Goal: Book appointment/travel/reservation

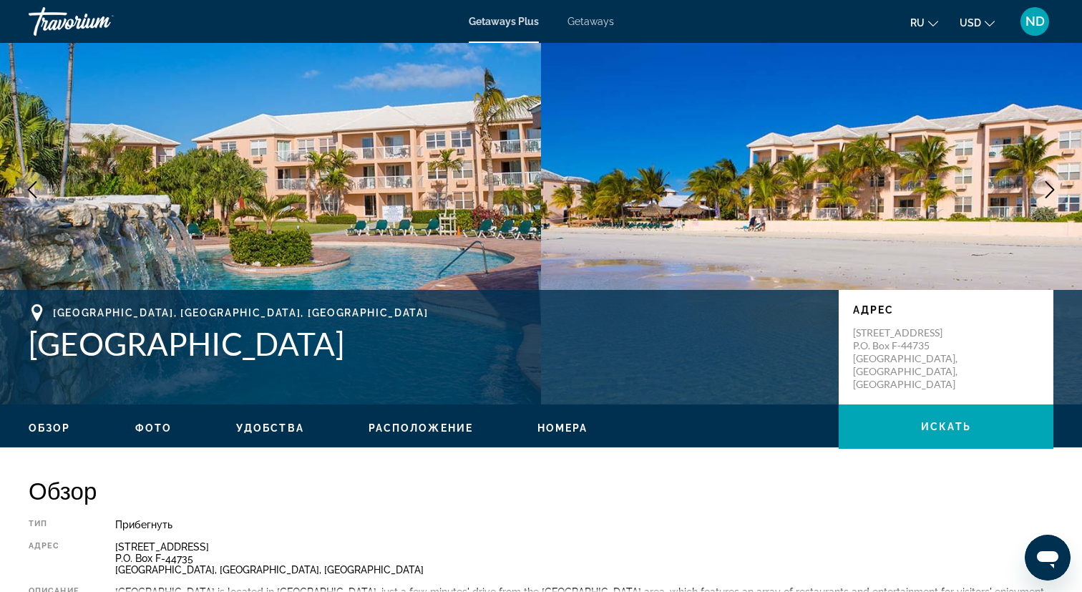
scroll to position [135, 0]
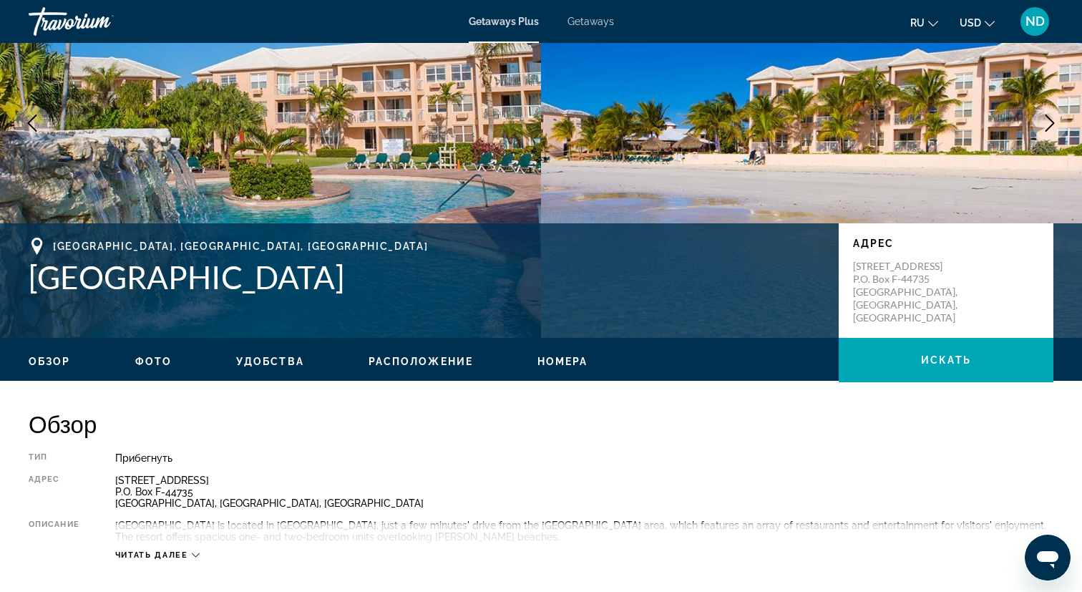
click at [593, 18] on span "Getaways" at bounding box center [590, 21] width 47 height 11
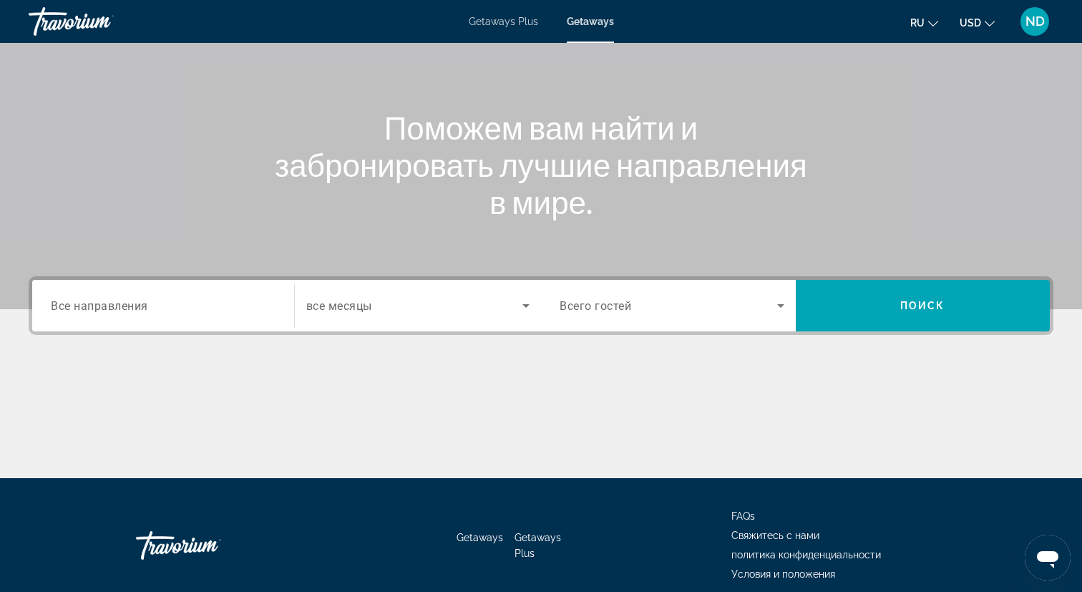
click at [131, 300] on span "Все направления" at bounding box center [99, 305] width 97 height 14
click at [131, 300] on input "Destination Все направления" at bounding box center [163, 306] width 225 height 17
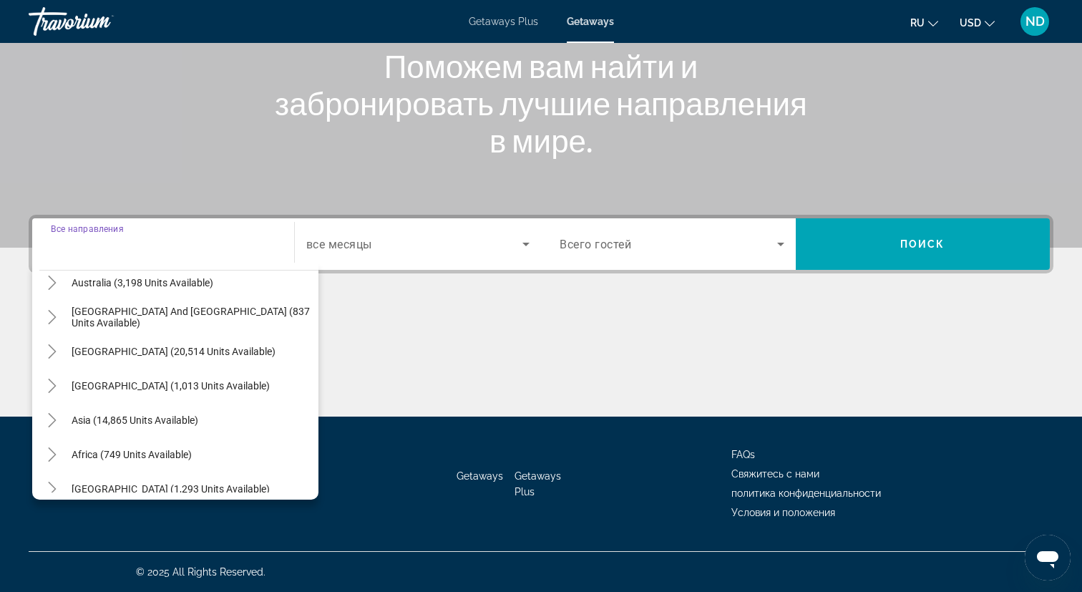
scroll to position [232, 0]
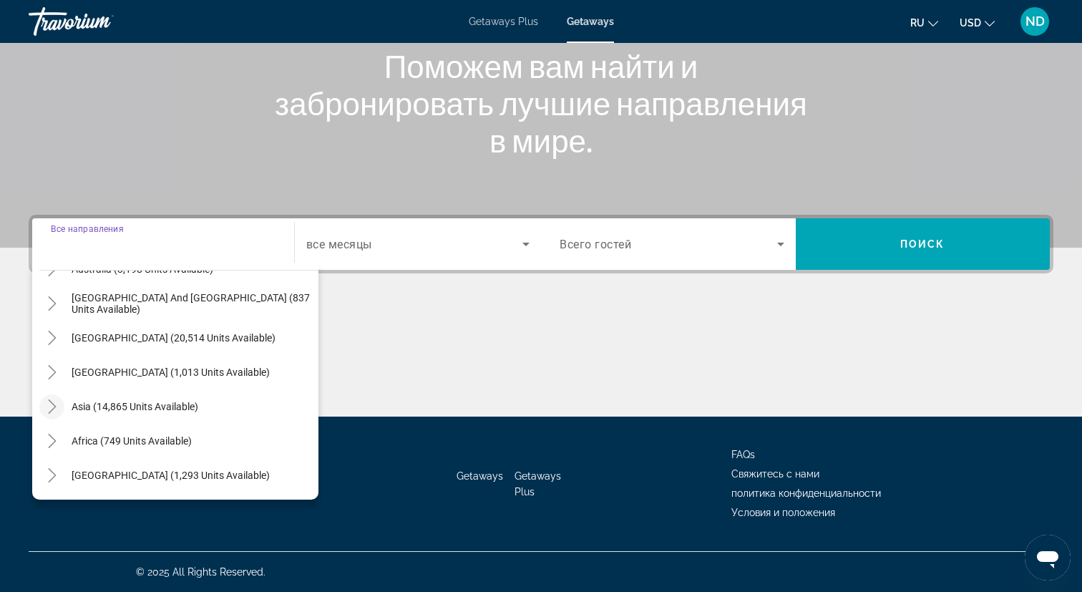
click at [48, 411] on icon "Toggle Asia (14,865 units available)" at bounding box center [52, 406] width 14 height 14
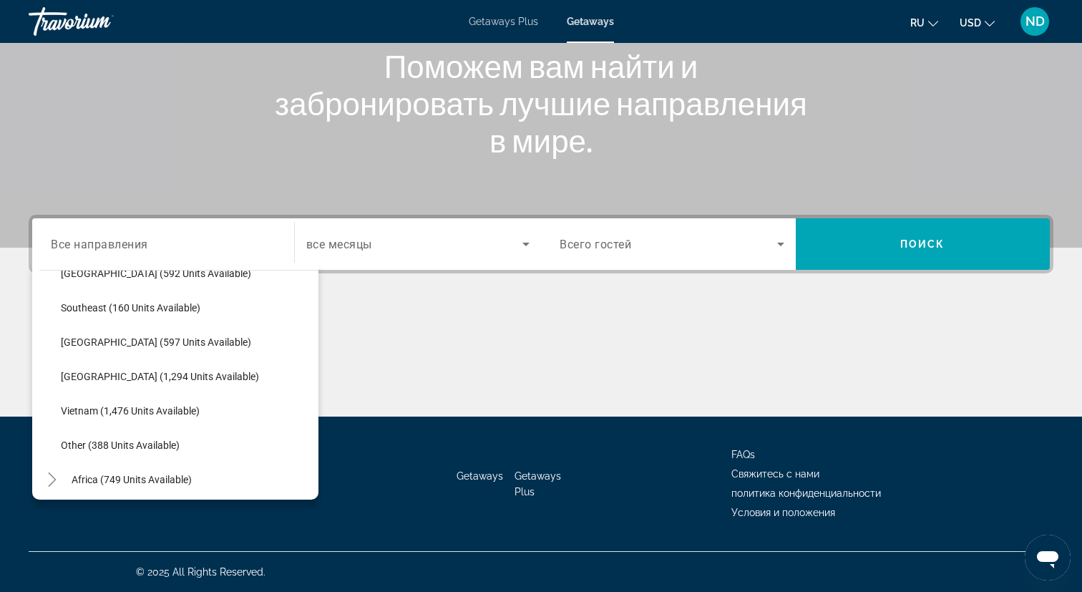
scroll to position [712, 0]
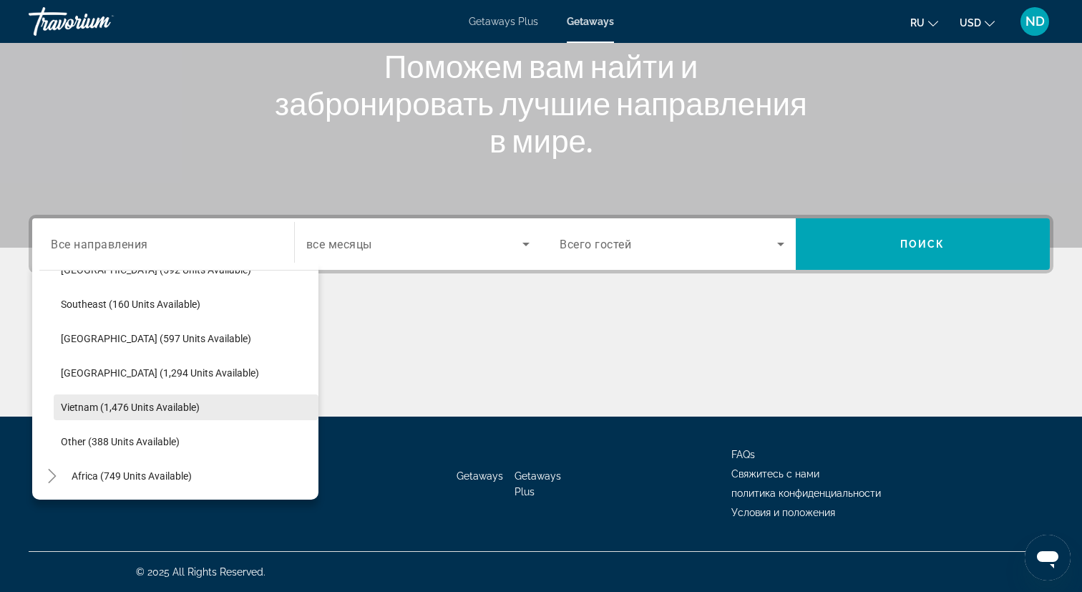
click at [114, 419] on span "Search widget" at bounding box center [186, 407] width 265 height 34
type input "**********"
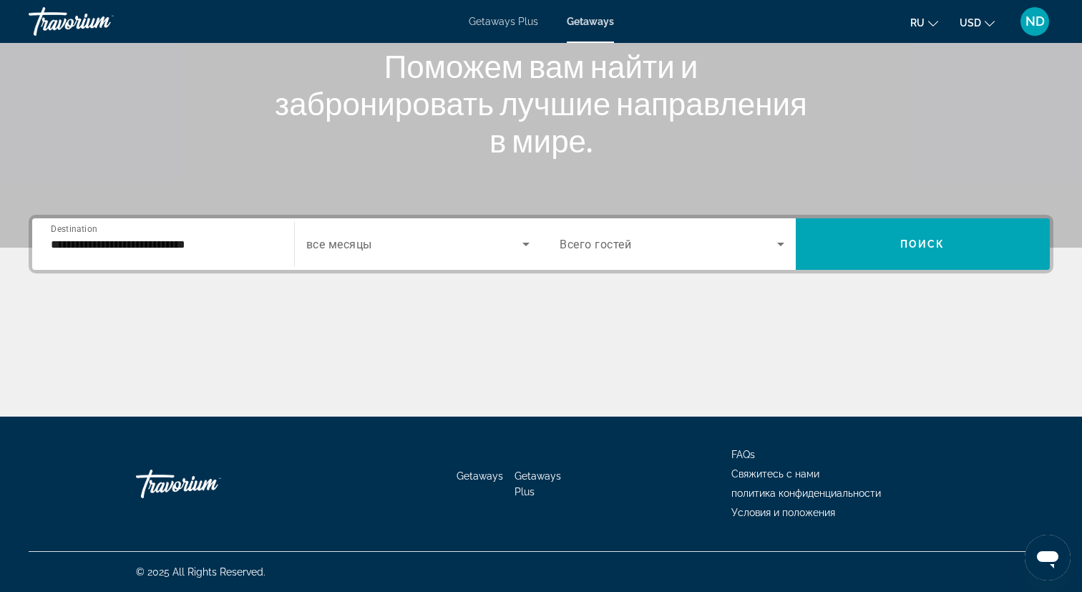
click at [419, 232] on div "Search widget" at bounding box center [418, 244] width 224 height 40
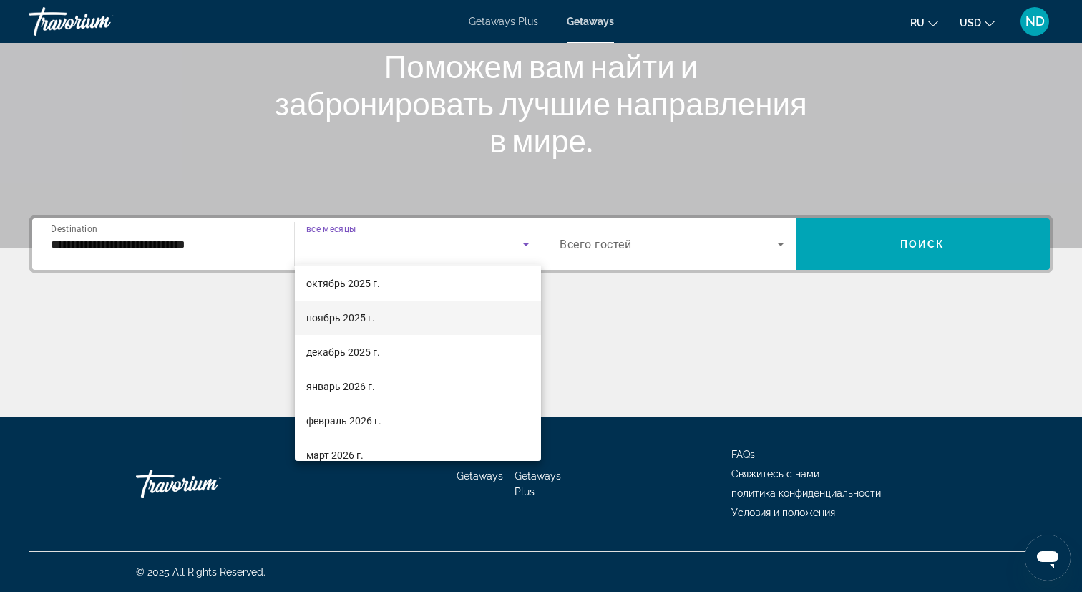
scroll to position [52, 0]
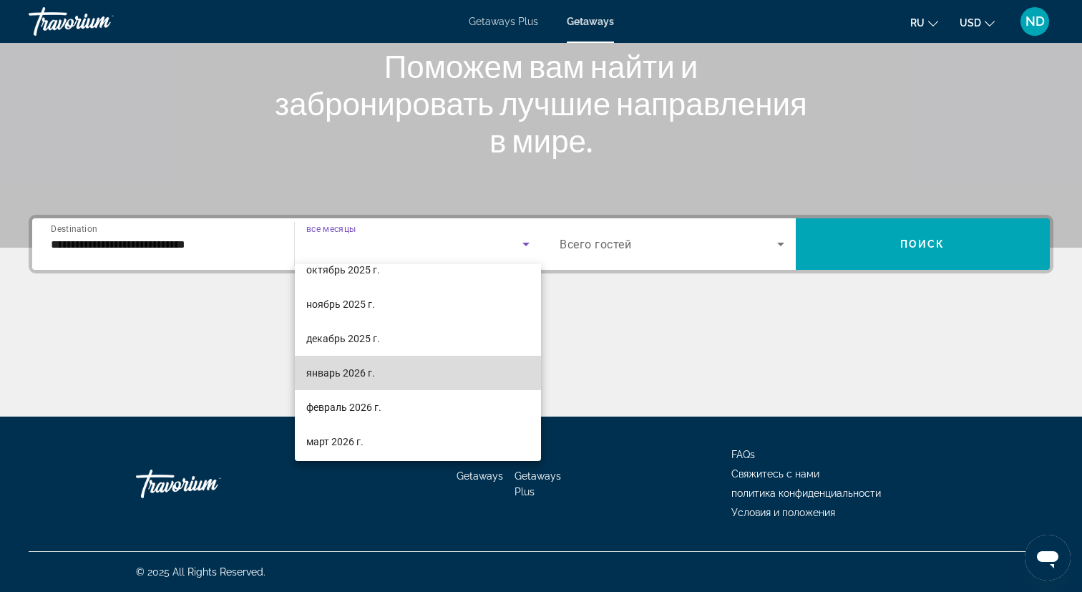
click at [366, 371] on span "январь 2026 г." at bounding box center [340, 372] width 69 height 17
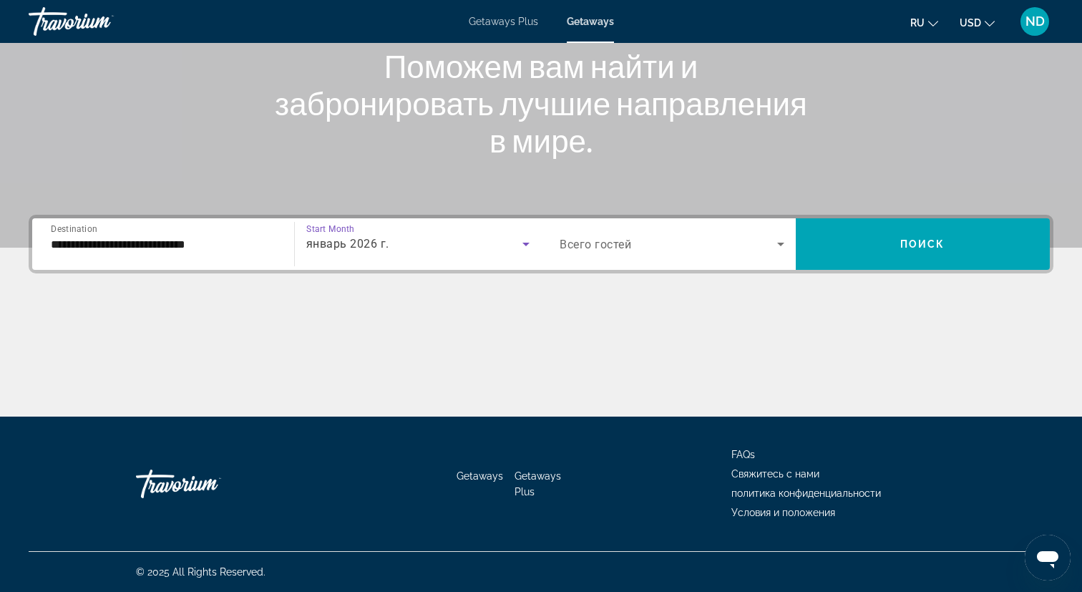
click at [617, 252] on span "Search widget" at bounding box center [669, 243] width 218 height 17
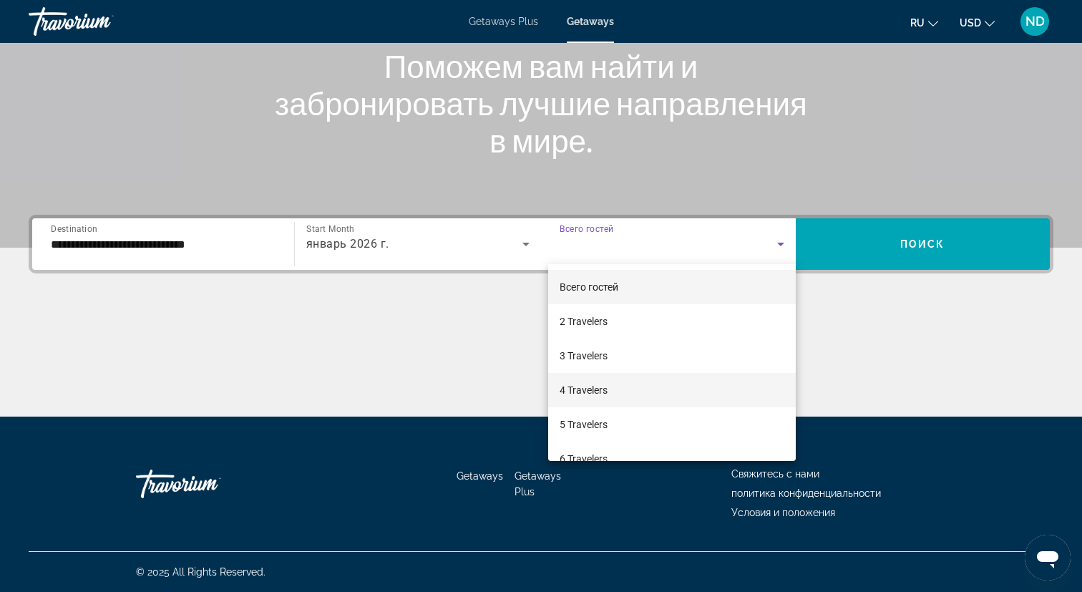
click at [590, 387] on span "4 Travelers" at bounding box center [584, 389] width 48 height 17
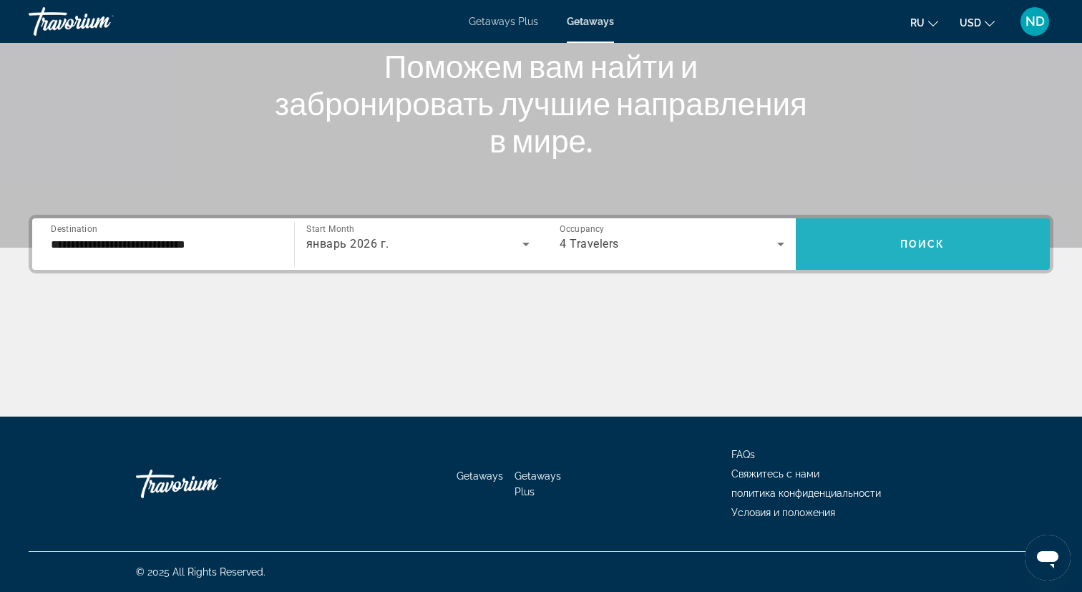
click at [878, 241] on span "Search widget" at bounding box center [923, 244] width 255 height 34
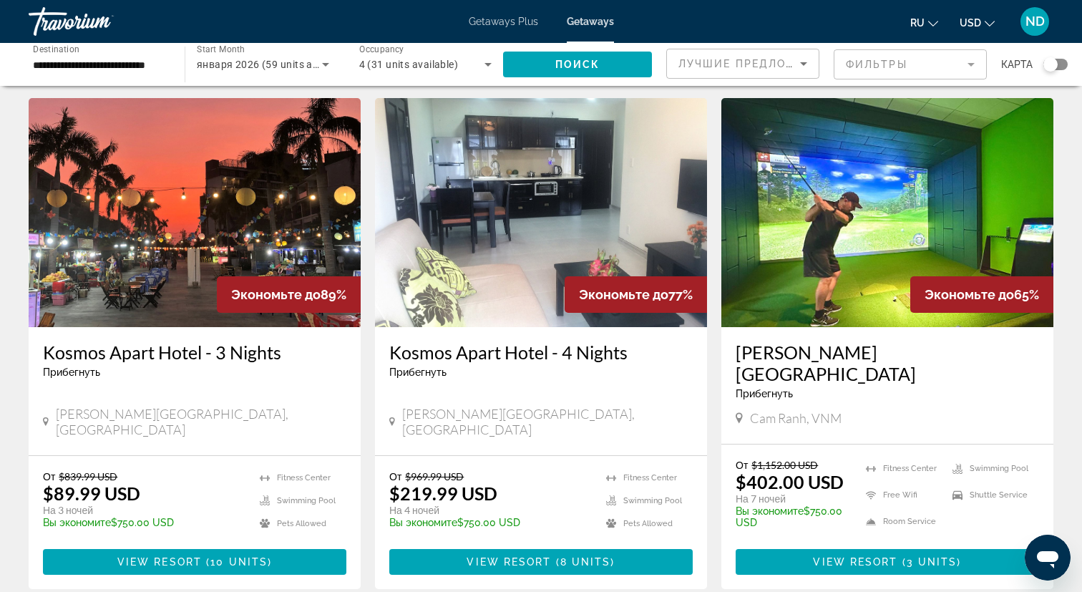
scroll to position [34, 0]
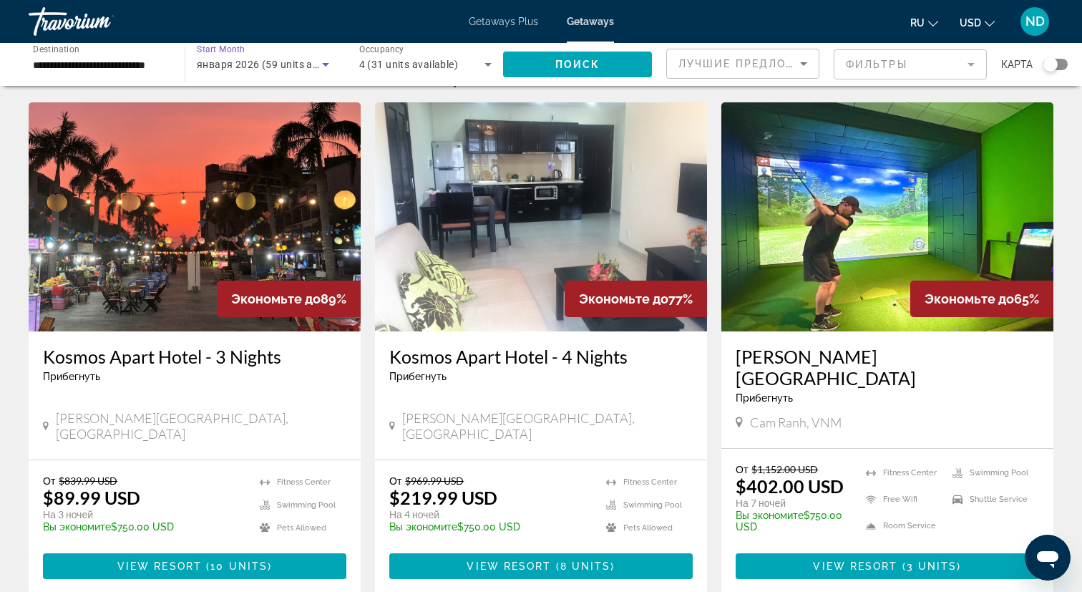
click at [273, 71] on div "января 2026 (59 units available)" at bounding box center [259, 64] width 125 height 17
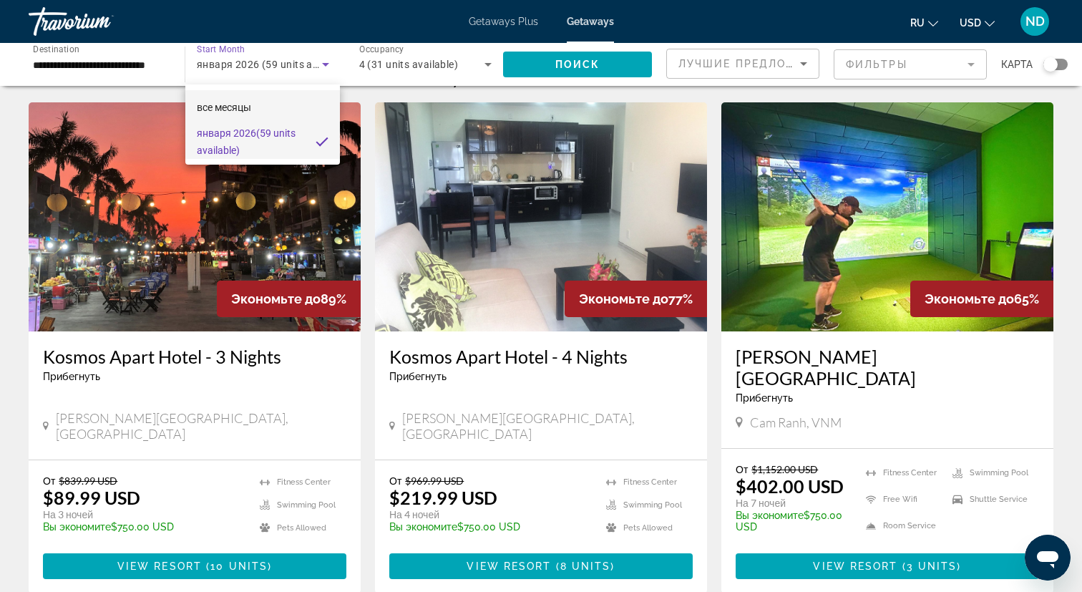
click at [257, 111] on mat-option "все месяцы" at bounding box center [262, 107] width 155 height 34
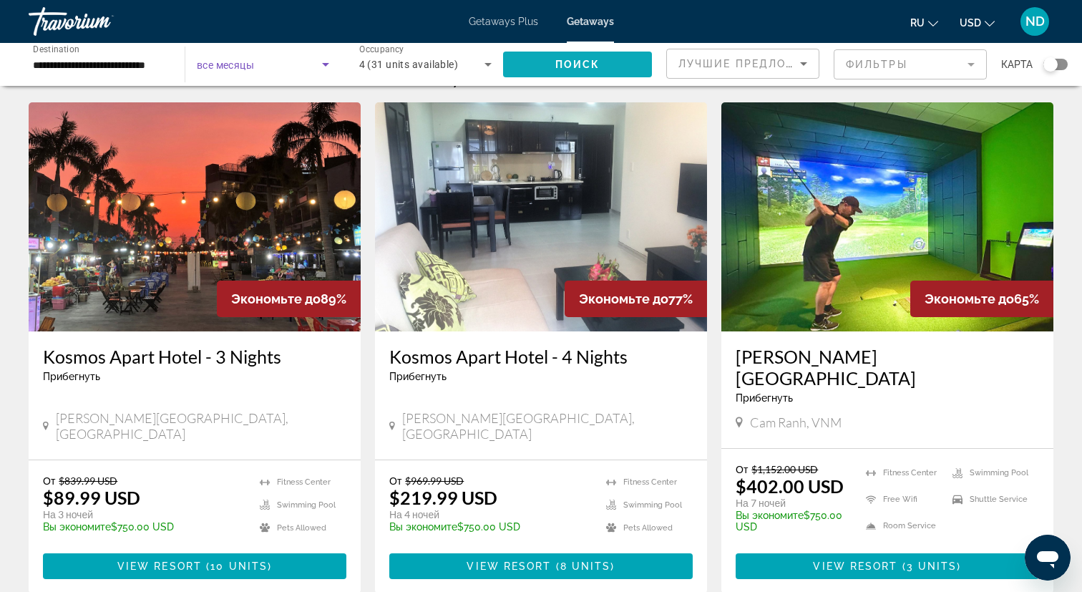
click at [587, 57] on span "Search widget" at bounding box center [577, 64] width 149 height 34
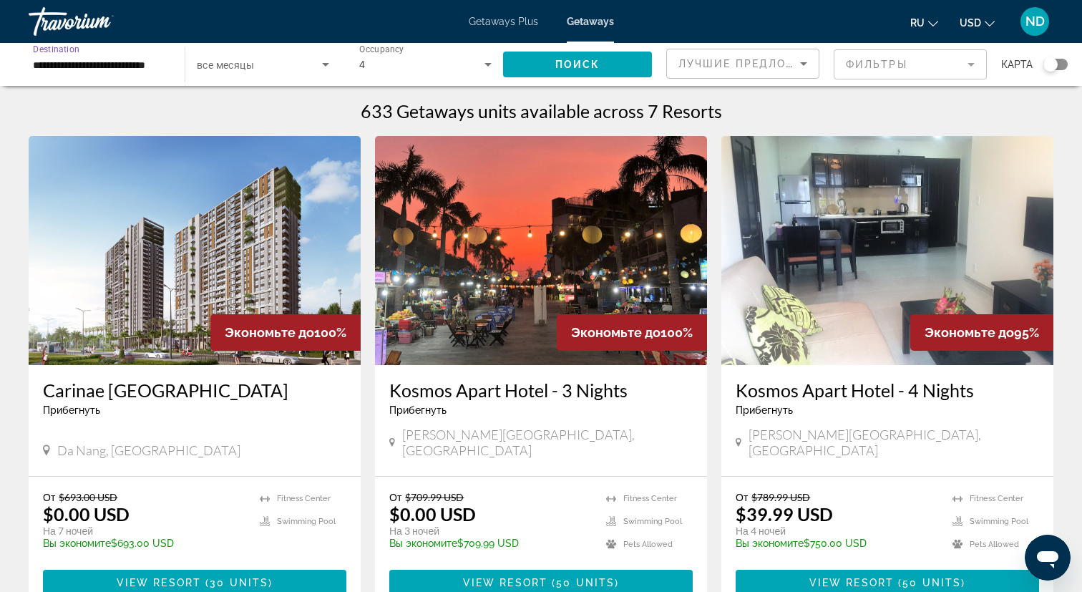
click at [147, 69] on input "**********" at bounding box center [99, 65] width 133 height 17
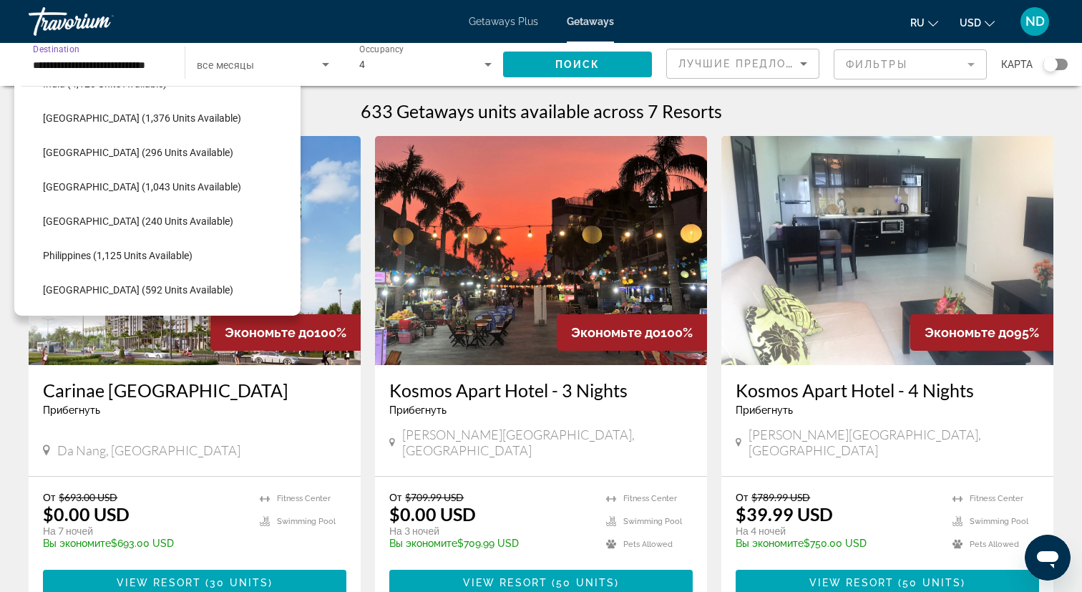
scroll to position [507, 0]
click at [122, 223] on span "[GEOGRAPHIC_DATA] (240 units available)" at bounding box center [138, 222] width 190 height 11
type input "**********"
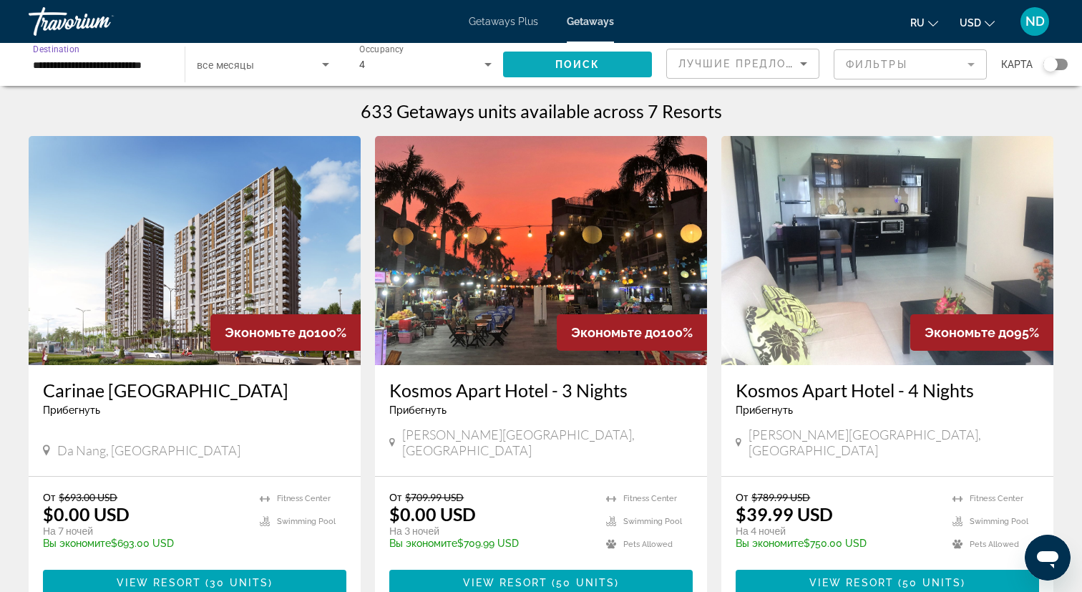
click at [561, 57] on span "Search widget" at bounding box center [577, 64] width 149 height 34
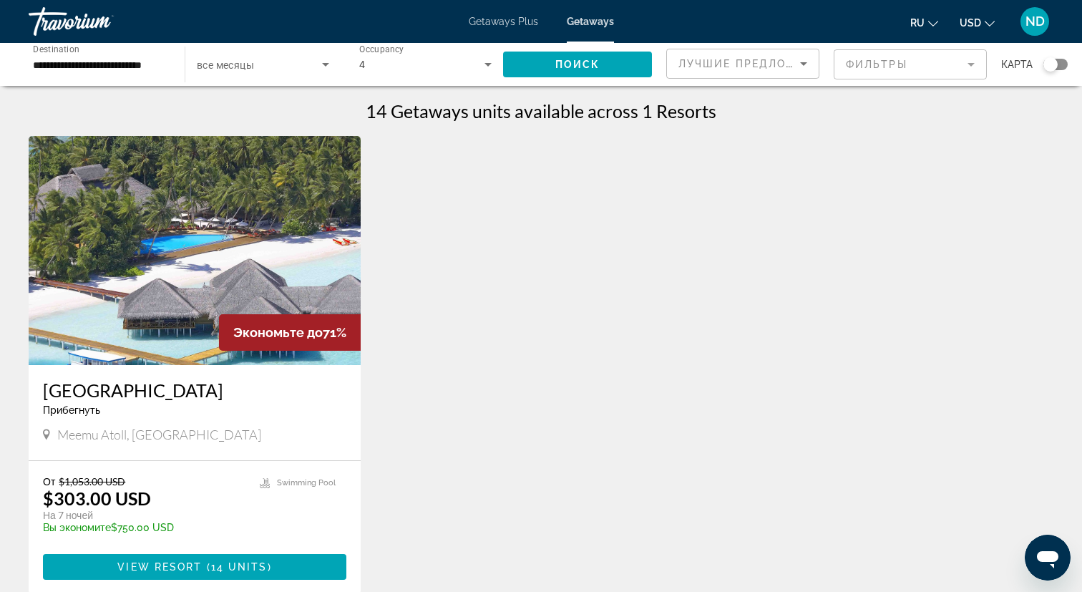
click at [185, 391] on h3 "[GEOGRAPHIC_DATA]" at bounding box center [194, 389] width 303 height 21
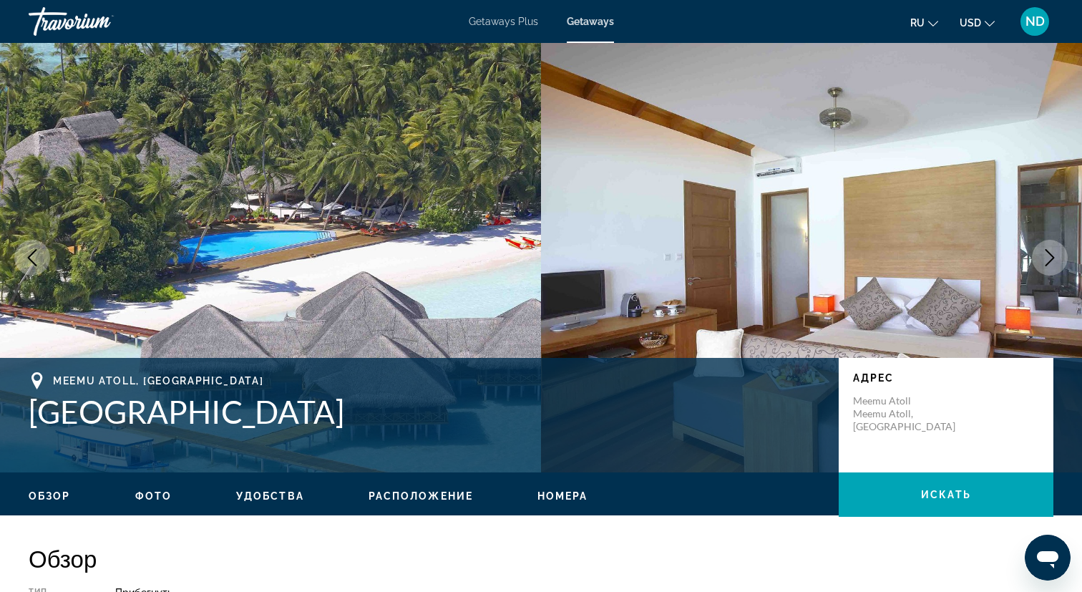
copy h1 "[GEOGRAPHIC_DATA]"
drag, startPoint x: 33, startPoint y: 415, endPoint x: 381, endPoint y: 403, distance: 348.0
click at [381, 403] on h1 "[GEOGRAPHIC_DATA]" at bounding box center [427, 411] width 796 height 37
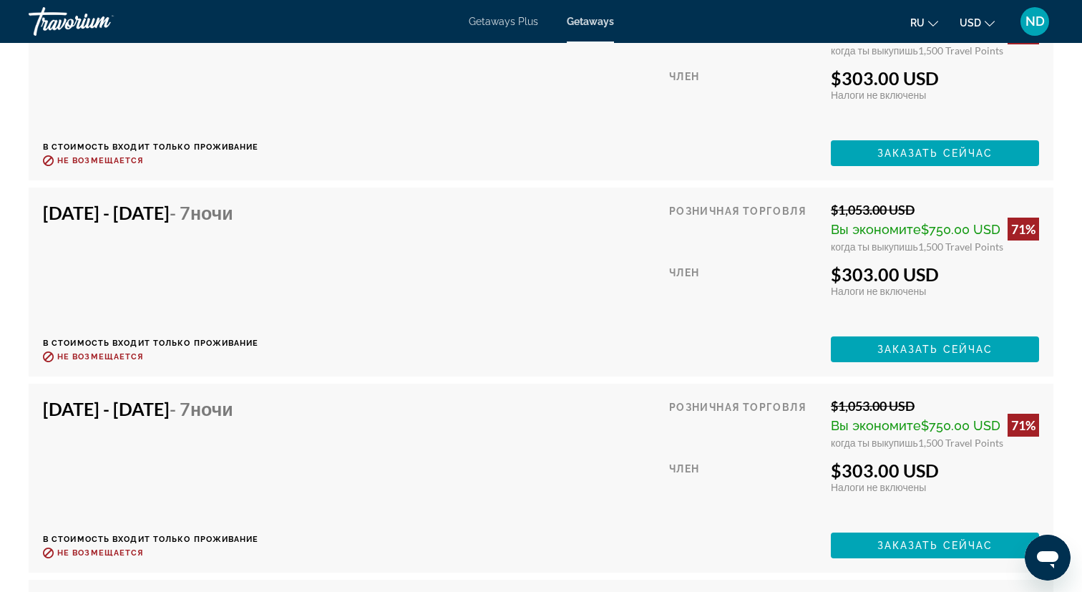
scroll to position [4057, 0]
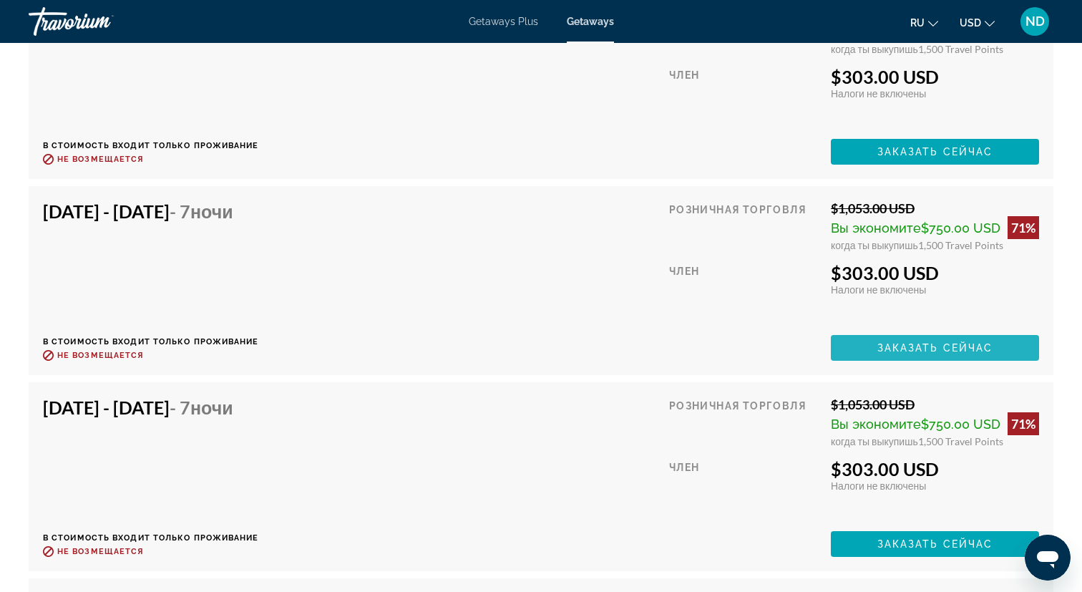
click at [907, 351] on span "Заказать сейчас" at bounding box center [935, 347] width 116 height 11
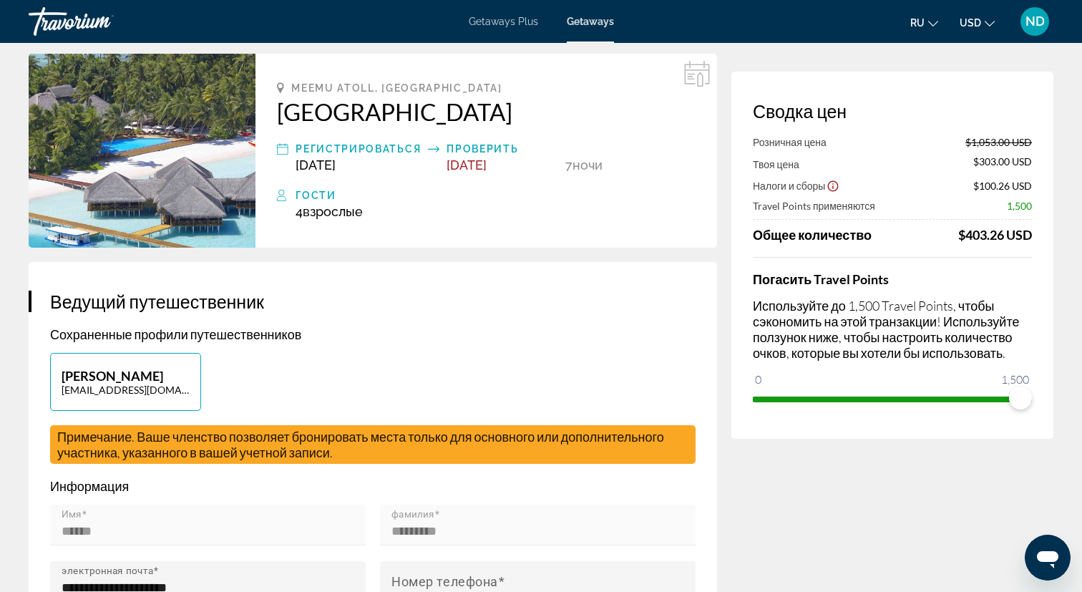
scroll to position [54, 0]
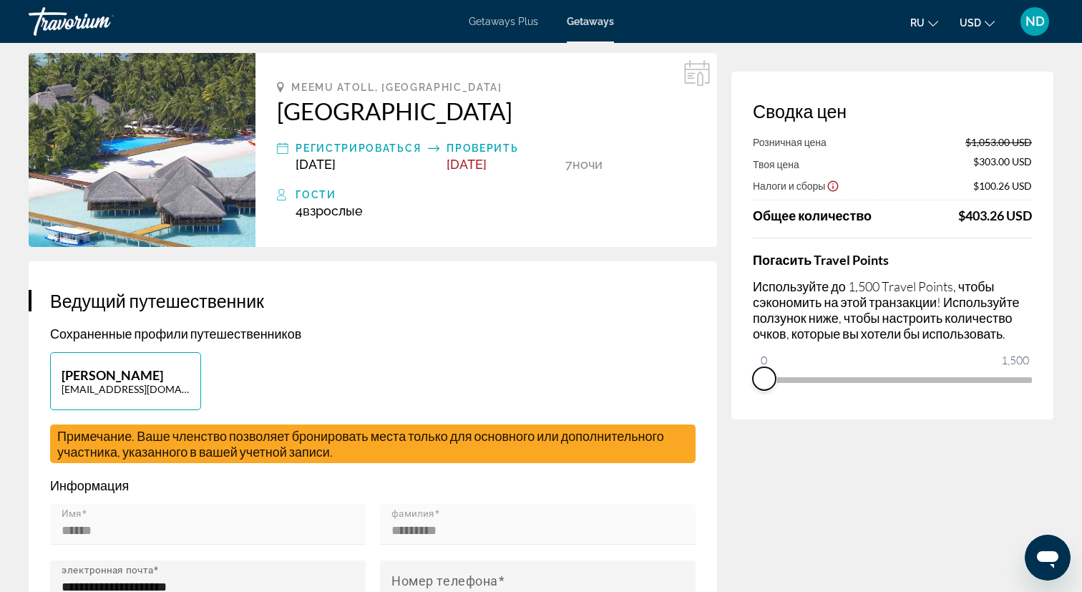
drag, startPoint x: 1017, startPoint y: 390, endPoint x: 741, endPoint y: 398, distance: 276.3
click at [741, 398] on div "Сводка цен Розничная цена $1,053.00 USD Твоя цена $303.00 USD Налоги и сборы $1…" at bounding box center [892, 246] width 322 height 348
